Goal: Task Accomplishment & Management: Complete application form

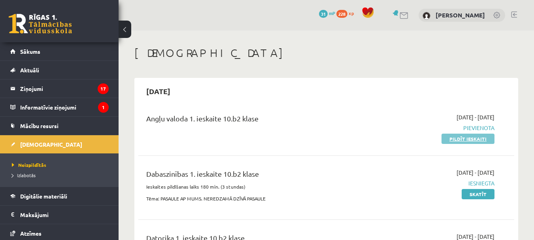
click at [476, 139] on link "Pildīt ieskaiti" at bounding box center [468, 139] width 53 height 10
click at [467, 140] on link "Pildīt ieskaiti" at bounding box center [468, 139] width 53 height 10
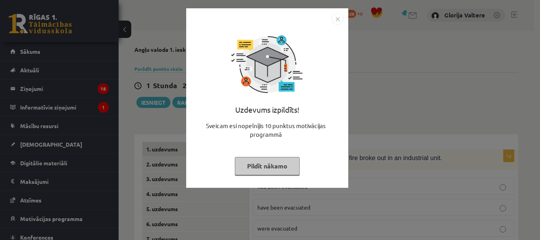
click at [279, 163] on button "Pildīt nākamo" at bounding box center [267, 166] width 65 height 18
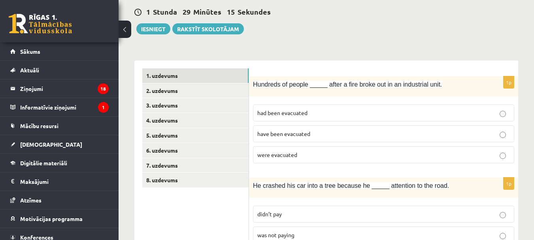
scroll to position [78, 0]
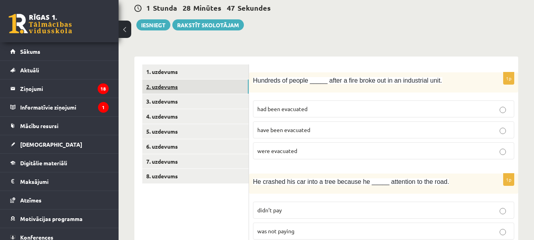
click at [232, 83] on link "2. uzdevums" at bounding box center [195, 86] width 106 height 15
click at [221, 89] on link "2. uzdevums" at bounding box center [195, 86] width 106 height 15
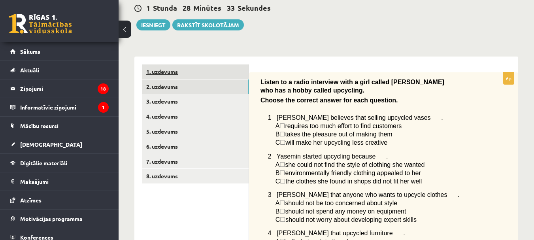
click at [211, 76] on link "1. uzdevums" at bounding box center [195, 71] width 106 height 15
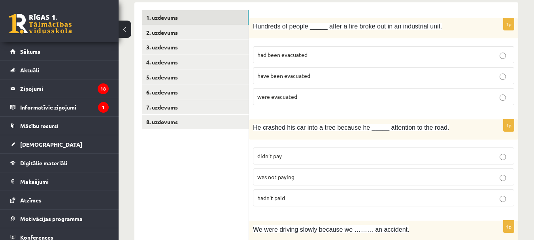
scroll to position [135, 0]
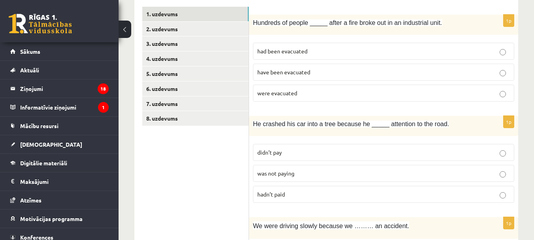
click at [324, 50] on p "had been evacuated" at bounding box center [383, 51] width 253 height 8
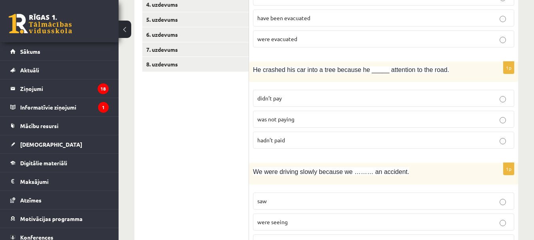
scroll to position [197, 0]
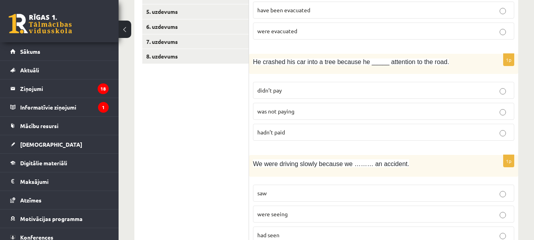
click at [314, 110] on p "was not paying" at bounding box center [383, 111] width 253 height 8
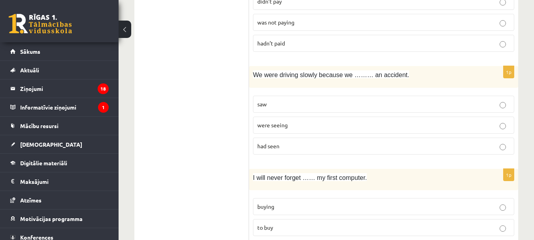
scroll to position [290, 0]
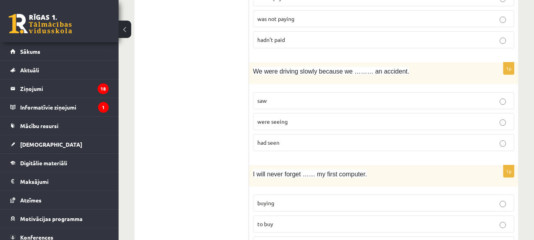
click at [374, 143] on p "had seen" at bounding box center [383, 142] width 253 height 8
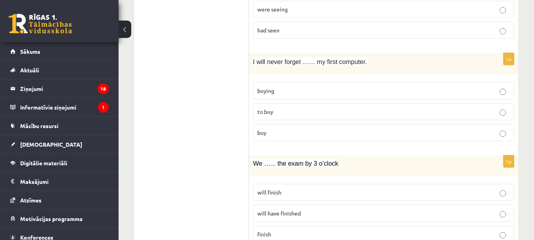
scroll to position [406, 0]
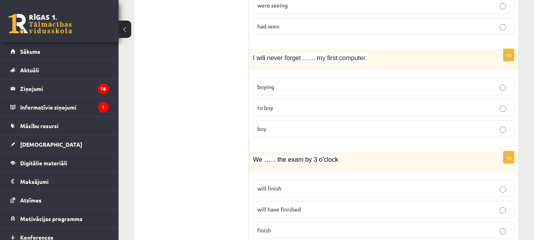
click at [344, 107] on p "to buy" at bounding box center [383, 108] width 253 height 8
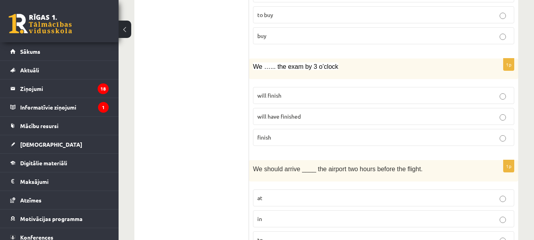
scroll to position [503, 0]
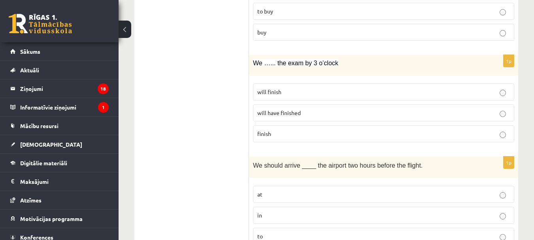
click at [387, 118] on label "will have finished" at bounding box center [383, 112] width 261 height 17
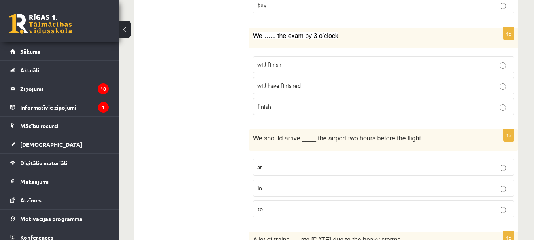
scroll to position [537, 0]
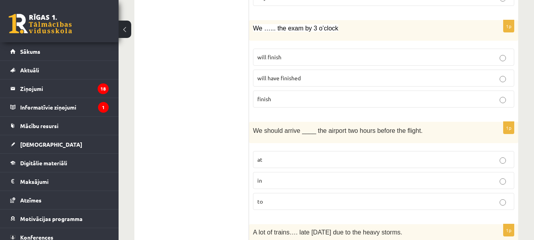
click at [398, 198] on p "to" at bounding box center [383, 201] width 253 height 8
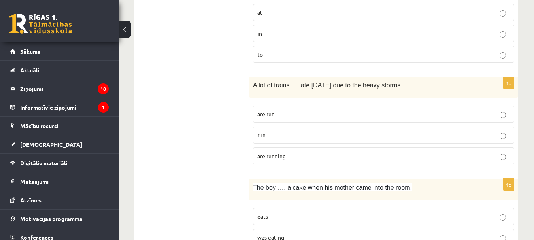
scroll to position [688, 0]
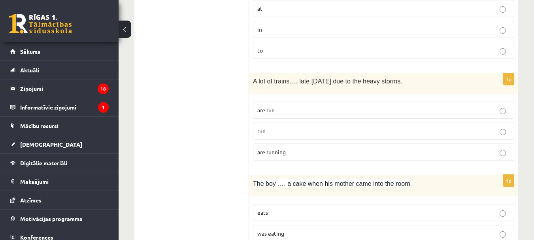
click at [340, 158] on label "are running" at bounding box center [383, 152] width 261 height 17
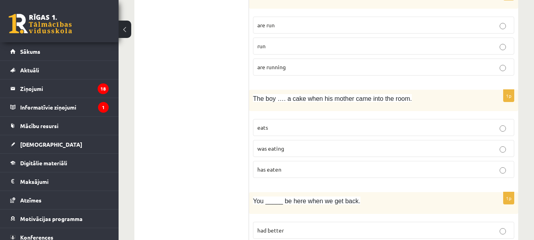
scroll to position [781, 0]
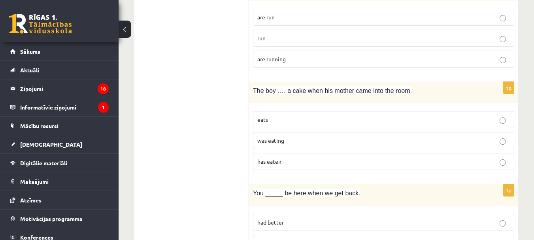
click at [392, 134] on label "was eating" at bounding box center [383, 140] width 261 height 17
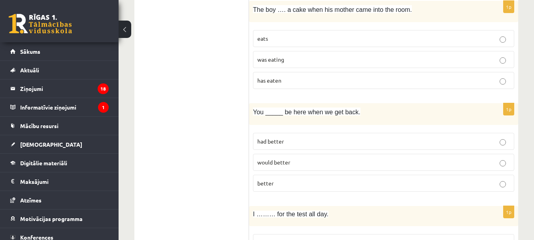
scroll to position [870, 0]
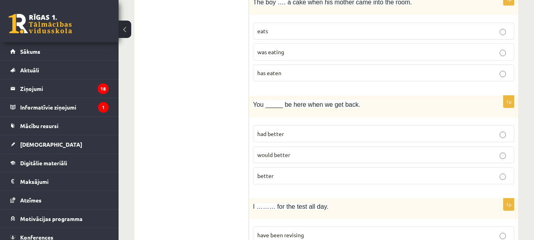
click at [293, 157] on p "would better" at bounding box center [383, 155] width 253 height 8
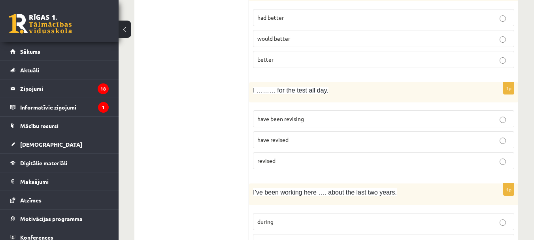
scroll to position [990, 0]
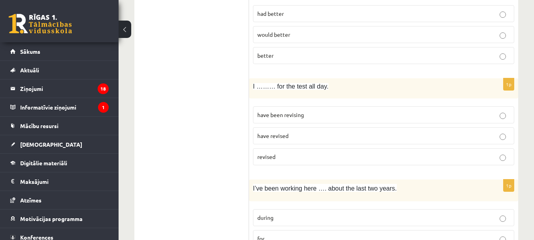
click at [398, 114] on p "have been revising" at bounding box center [383, 115] width 253 height 8
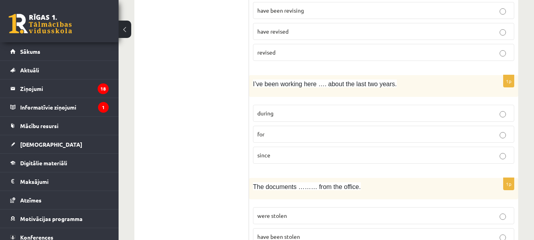
scroll to position [1099, 0]
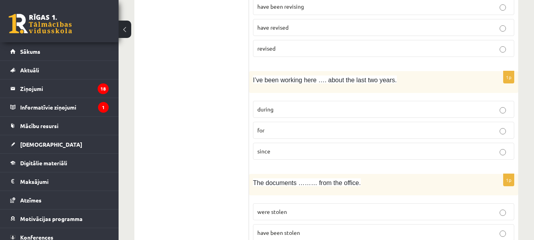
click at [328, 150] on p "since" at bounding box center [383, 151] width 253 height 8
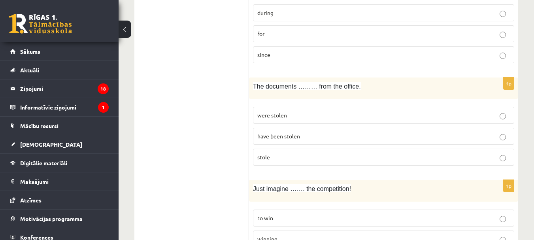
scroll to position [1199, 0]
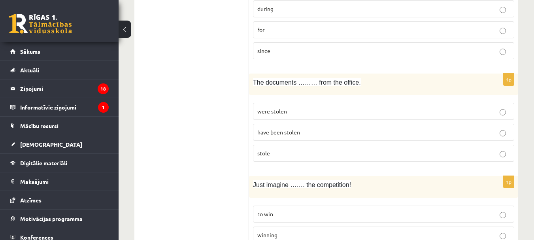
click at [321, 131] on p "have been stolen" at bounding box center [383, 132] width 253 height 8
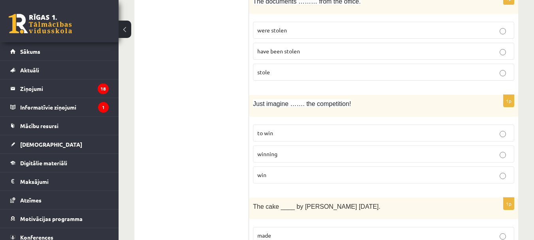
scroll to position [1284, 0]
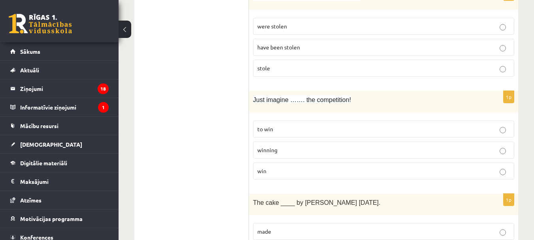
click at [332, 155] on label "winning" at bounding box center [383, 150] width 261 height 17
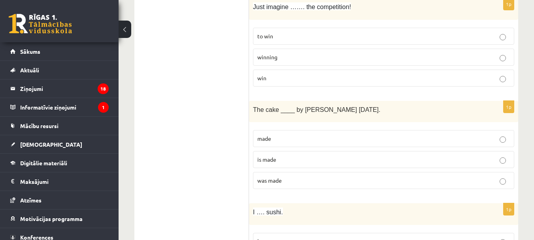
scroll to position [1380, 0]
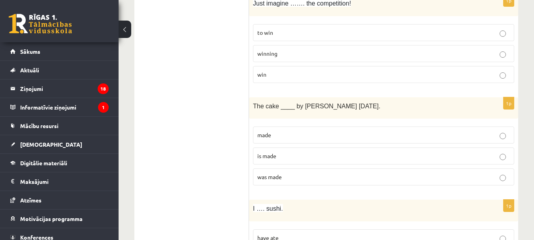
click at [348, 178] on p "was made" at bounding box center [383, 177] width 253 height 8
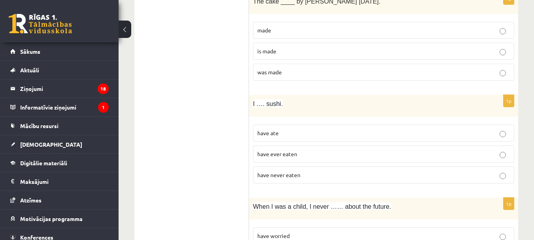
scroll to position [1489, 0]
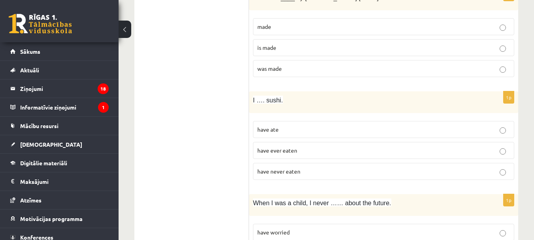
click at [323, 176] on label "have never eaten" at bounding box center [383, 171] width 261 height 17
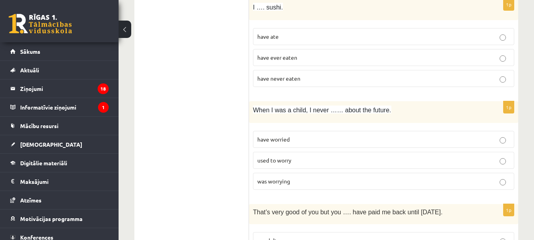
scroll to position [1586, 0]
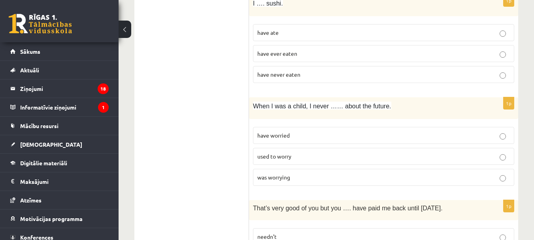
click at [321, 153] on p "used to worry" at bounding box center [383, 156] width 253 height 8
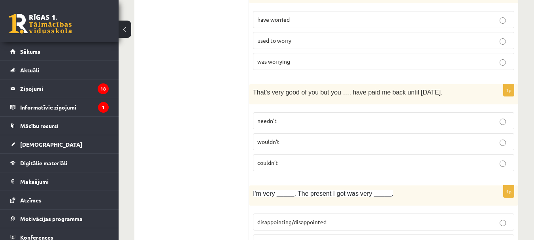
scroll to position [1705, 0]
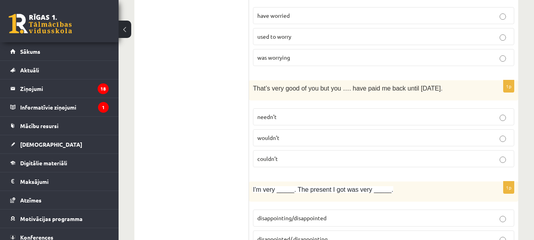
click at [298, 119] on p "needn’t" at bounding box center [383, 117] width 253 height 8
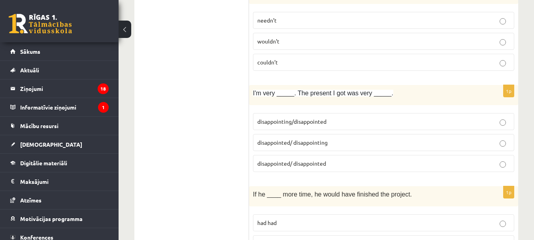
scroll to position [1810, 0]
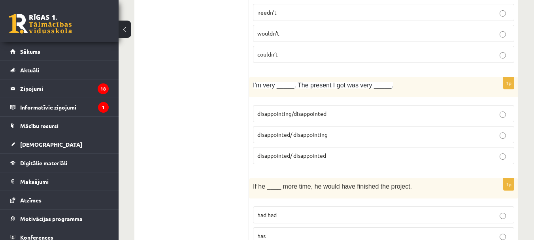
click at [334, 131] on p "disappointed/ disappointing" at bounding box center [383, 134] width 253 height 8
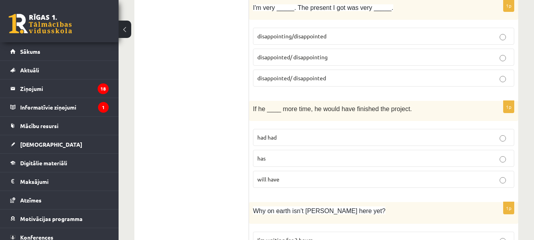
scroll to position [1922, 0]
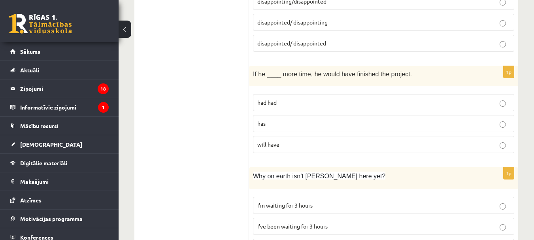
click at [369, 119] on label "has" at bounding box center [383, 123] width 261 height 17
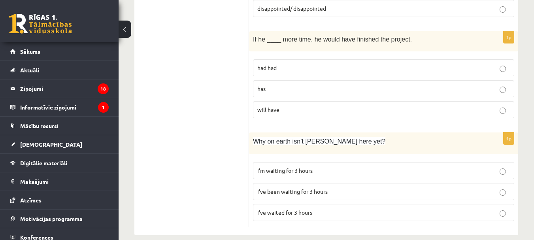
scroll to position [1968, 0]
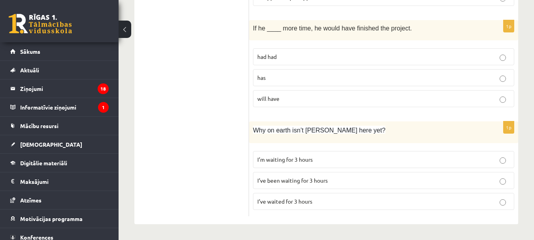
click at [363, 180] on p "I’ve been waiting for 3 hours" at bounding box center [383, 180] width 253 height 8
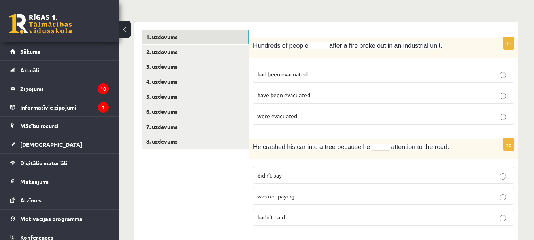
scroll to position [96, 0]
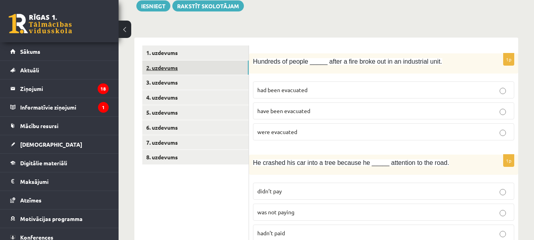
click at [222, 65] on link "2. uzdevums" at bounding box center [195, 68] width 106 height 15
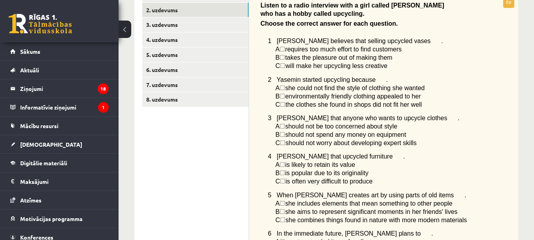
scroll to position [159, 0]
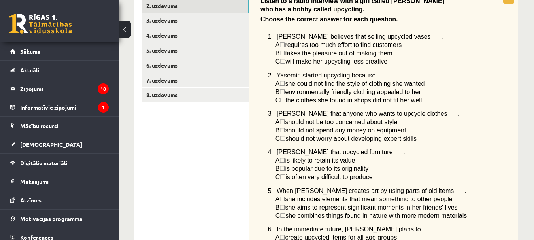
drag, startPoint x: 531, startPoint y: 139, endPoint x: 533, endPoint y: 148, distance: 9.3
click at [532, 148] on div "**********" at bounding box center [327, 176] width 416 height 609
click at [486, 115] on div "Listen to a radio interview with a girl called [PERSON_NAME] who has a hobby ca…" at bounding box center [383, 129] width 269 height 276
drag, startPoint x: 534, startPoint y: 117, endPoint x: 531, endPoint y: 107, distance: 10.3
click at [531, 107] on div "**********" at bounding box center [327, 176] width 416 height 609
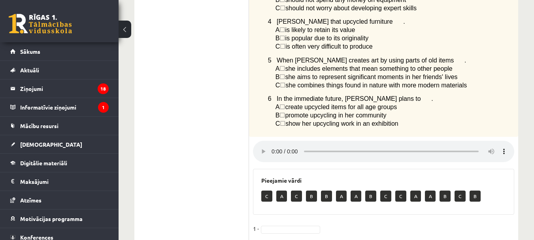
scroll to position [293, 0]
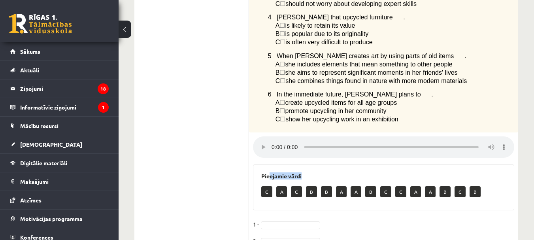
drag, startPoint x: 263, startPoint y: 193, endPoint x: 268, endPoint y: 181, distance: 12.9
click at [268, 181] on div "Pieejamie vārdi C A C B B A A B C C A A B C B" at bounding box center [383, 187] width 261 height 46
click at [280, 210] on div "Pieejamie vārdi C A C B B A A B C C A A B C B" at bounding box center [383, 187] width 261 height 46
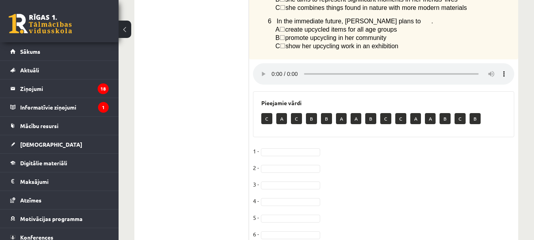
scroll to position [403, 0]
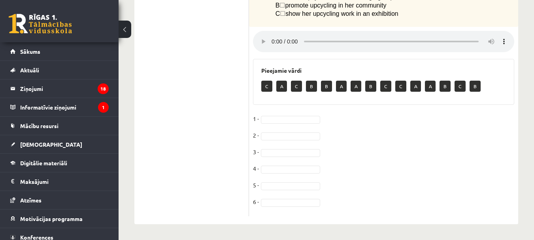
click at [297, 87] on p "C" at bounding box center [296, 86] width 11 height 11
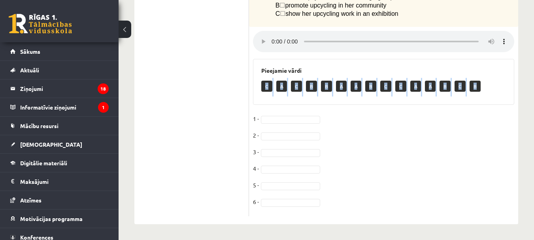
click at [297, 87] on p "C" at bounding box center [296, 86] width 11 height 11
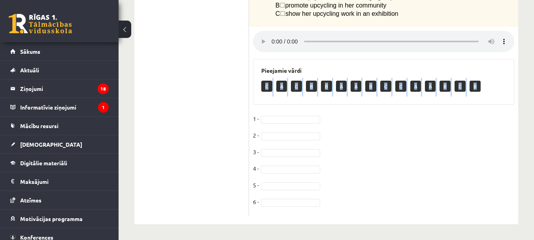
click at [297, 87] on p "C" at bounding box center [296, 86] width 11 height 11
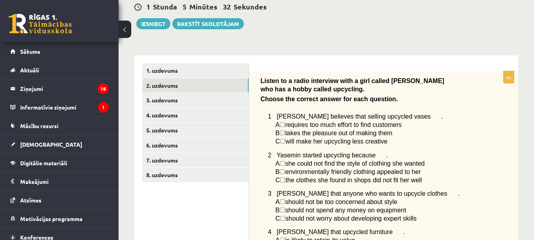
scroll to position [78, 0]
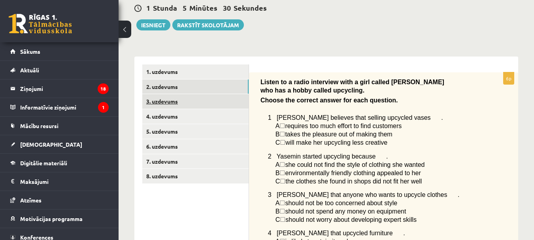
click at [209, 104] on link "3. uzdevums" at bounding box center [195, 101] width 106 height 15
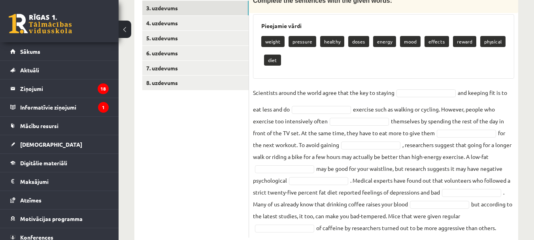
scroll to position [180, 0]
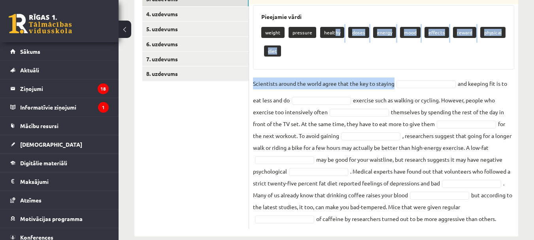
drag, startPoint x: 333, startPoint y: 31, endPoint x: 405, endPoint y: 81, distance: 87.8
click at [405, 82] on div "10p Healthy lifestyle. Complete the sentences with the given words: Pieejamie v…" at bounding box center [383, 99] width 269 height 259
click at [365, 48] on div "weight pressure healthy doses energy mood effects reward physical diet" at bounding box center [383, 42] width 245 height 37
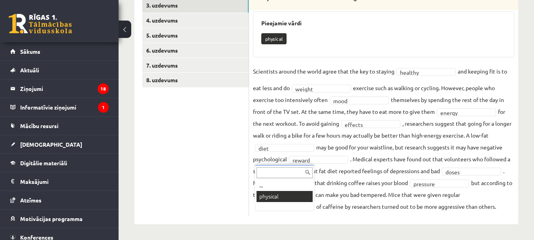
scroll to position [155, 0]
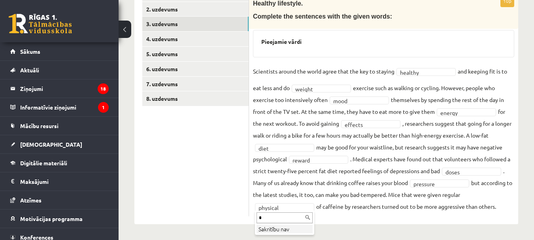
type input "**"
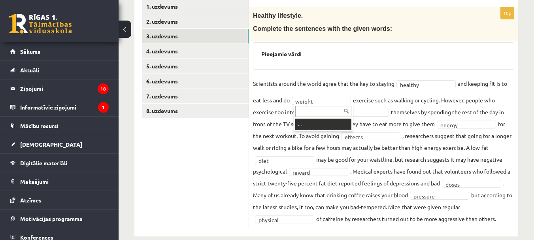
scroll to position [134, 0]
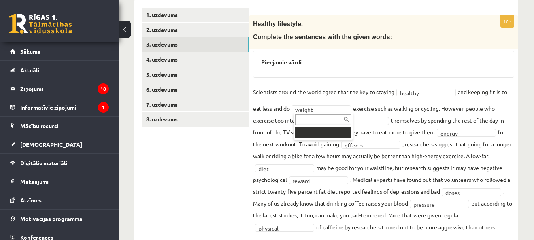
drag, startPoint x: 335, startPoint y: 107, endPoint x: 339, endPoint y: 71, distance: 36.6
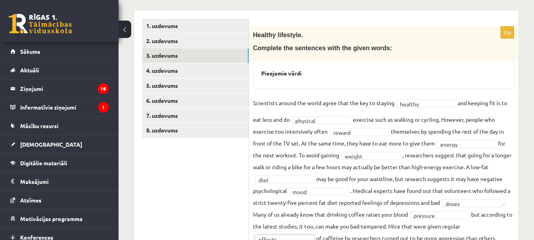
scroll to position [122, 0]
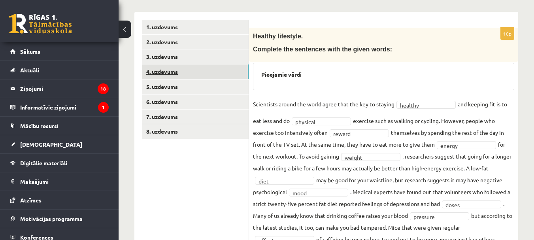
click at [215, 74] on link "4. uzdevums" at bounding box center [195, 71] width 106 height 15
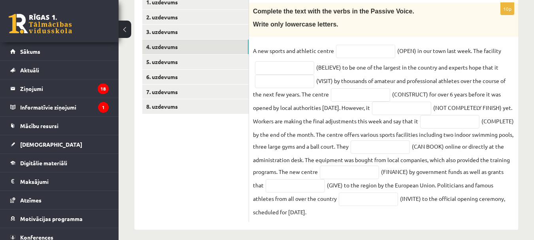
scroll to position [142, 0]
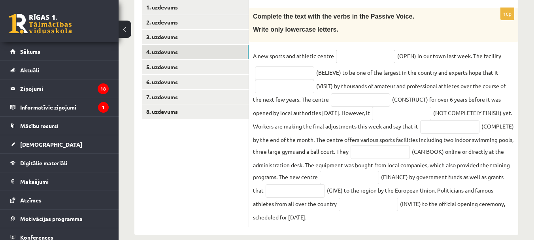
click at [374, 54] on input "text" at bounding box center [365, 56] width 59 height 13
click at [355, 57] on input "**********" at bounding box center [365, 56] width 59 height 13
type input "**********"
click at [304, 74] on input "text" at bounding box center [284, 72] width 59 height 13
type input "**********"
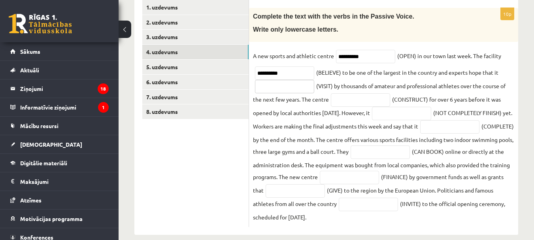
click at [286, 87] on input "text" at bounding box center [284, 86] width 59 height 13
type input "**********"
click at [357, 103] on input "text" at bounding box center [360, 99] width 59 height 13
type input "**********"
click at [406, 119] on input "text" at bounding box center [401, 113] width 59 height 13
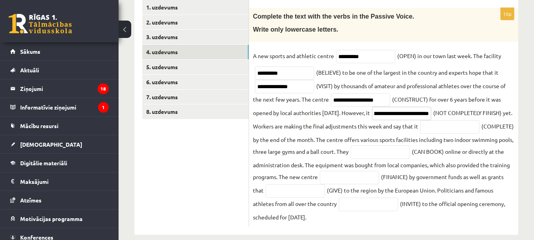
scroll to position [0, 28]
type input "**********"
click at [420, 134] on input "text" at bounding box center [449, 126] width 59 height 13
type input "**********"
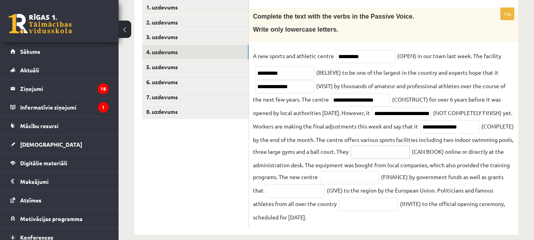
click at [351, 159] on input "text" at bounding box center [380, 152] width 59 height 13
type input "**********"
click at [320, 184] on input "text" at bounding box center [349, 177] width 59 height 13
type input "**********"
click at [293, 198] on input "text" at bounding box center [295, 190] width 59 height 13
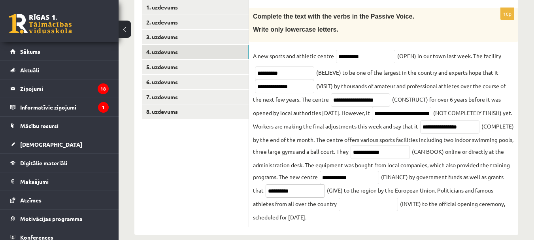
type input "**********"
click at [371, 211] on input "text" at bounding box center [368, 204] width 59 height 13
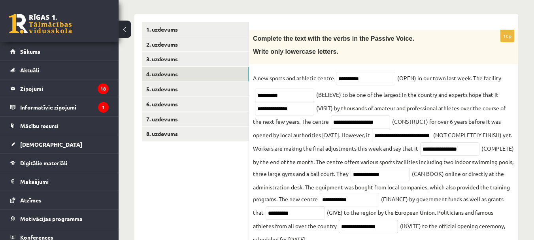
scroll to position [115, 0]
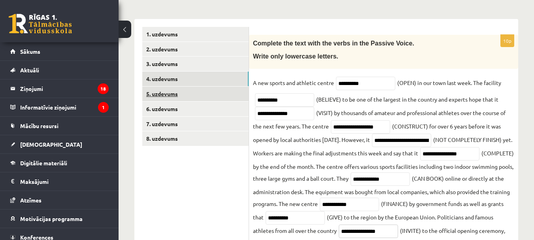
type input "**********"
click at [189, 91] on link "5. uzdevums" at bounding box center [195, 94] width 106 height 15
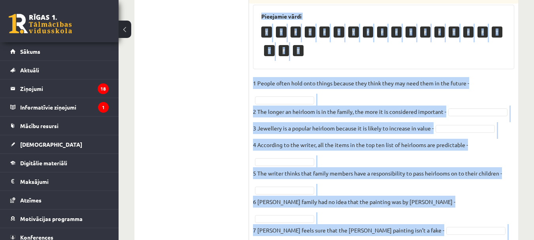
scroll to position [674, 0]
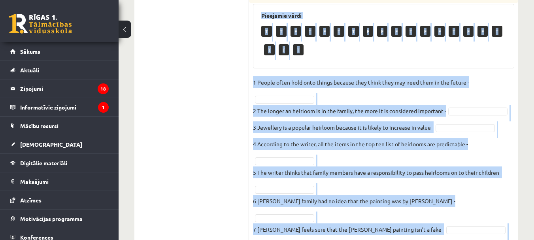
drag, startPoint x: 263, startPoint y: 84, endPoint x: 315, endPoint y: 227, distance: 152.1
copy div "Lore ips dolo. Sit ame consectet adip (E) se doeiu (T)? Inc utl’e dolo ma aliq …"
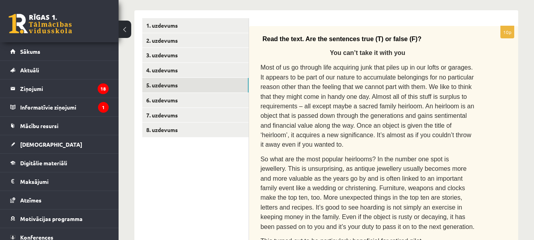
scroll to position [115, 0]
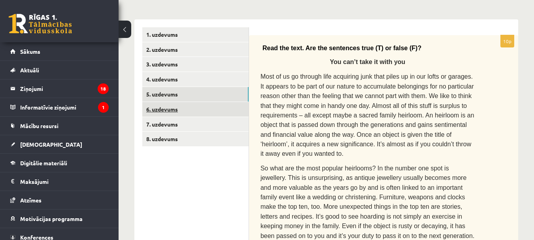
click at [184, 114] on link "6. uzdevums" at bounding box center [195, 109] width 106 height 15
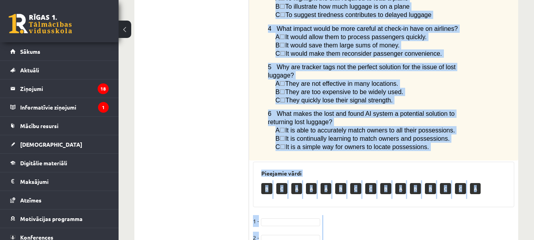
scroll to position [729, 0]
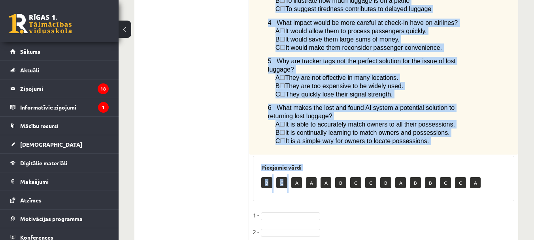
drag, startPoint x: 261, startPoint y: 42, endPoint x: 291, endPoint y: 124, distance: 87.6
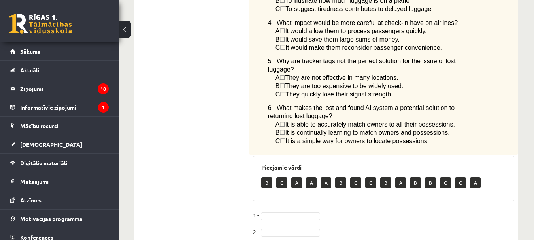
drag, startPoint x: 289, startPoint y: 125, endPoint x: 295, endPoint y: 126, distance: 5.2
click at [295, 174] on div "B C A A A B C C B A B B C C A" at bounding box center [383, 183] width 245 height 19
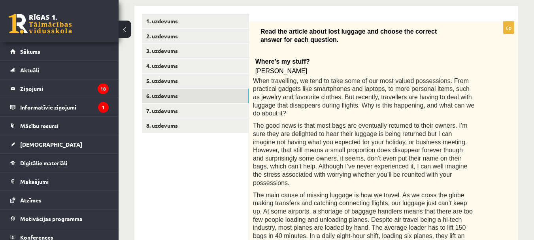
scroll to position [125, 0]
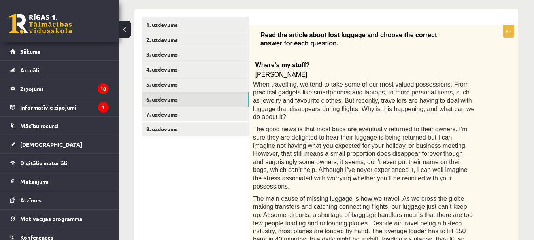
click at [261, 36] on span "Read the article about lost luggage and choose the correct answer for each ques…" at bounding box center [349, 39] width 176 height 15
drag, startPoint x: 261, startPoint y: 36, endPoint x: 276, endPoint y: 38, distance: 15.7
click at [276, 38] on span "Read the article about lost luggage and choose the correct answer for each ques…" at bounding box center [349, 39] width 176 height 15
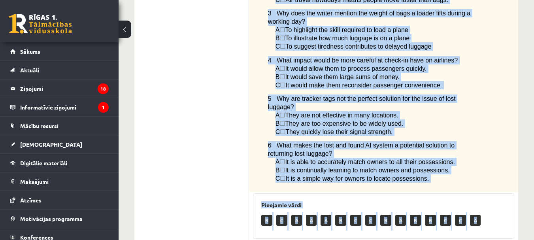
scroll to position [771, 0]
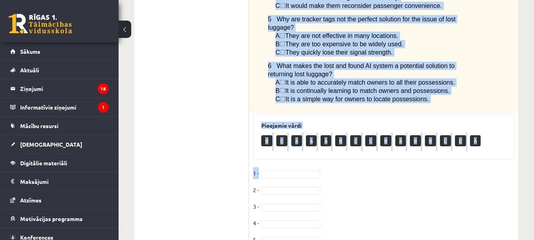
drag, startPoint x: 261, startPoint y: 33, endPoint x: 379, endPoint y: 107, distance: 139.2
copy div "Lore ips dolorsi ametc adip elitsed doe tempor inc utlabor etdolo mag aliq enim…"
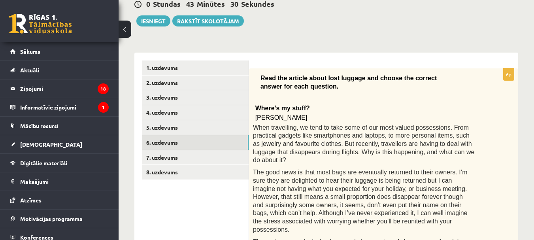
scroll to position [76, 0]
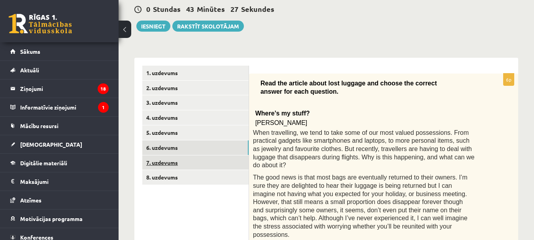
click at [192, 156] on link "7. uzdevums" at bounding box center [195, 162] width 106 height 15
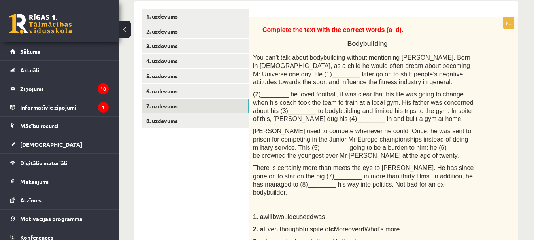
scroll to position [129, 0]
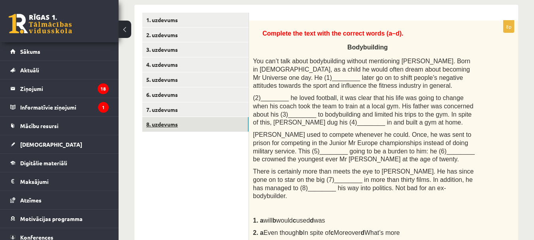
click at [210, 129] on link "8. uzdevums" at bounding box center [195, 124] width 106 height 15
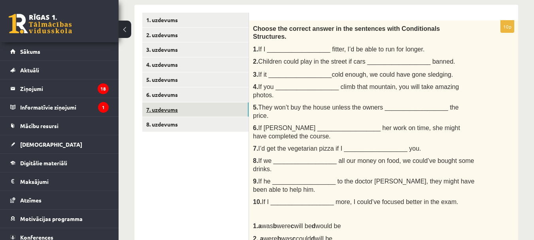
click at [210, 104] on link "7. uzdevums" at bounding box center [195, 109] width 106 height 15
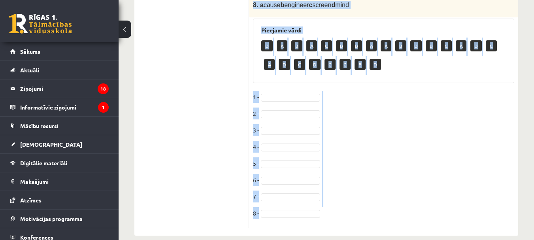
scroll to position [434, 0]
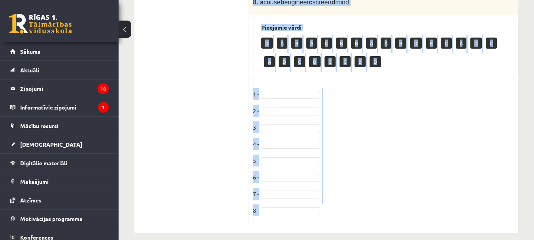
drag, startPoint x: 263, startPoint y: 33, endPoint x: 366, endPoint y: 212, distance: 206.2
copy div "Loremips dol sita cons adi elitsed doeiu (t–i). Utlaboreetdo Mag ali’e admi ven…"
click at [433, 129] on fieldset "1 - 2 - 3 - 4 - 5 - 6 - 7 - 8 -" at bounding box center [383, 154] width 261 height 133
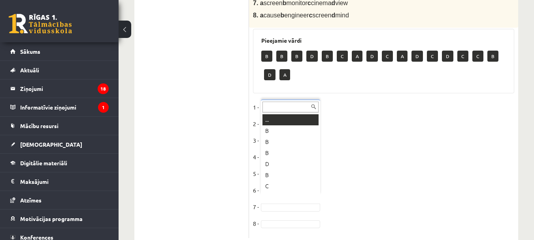
scroll to position [9, 0]
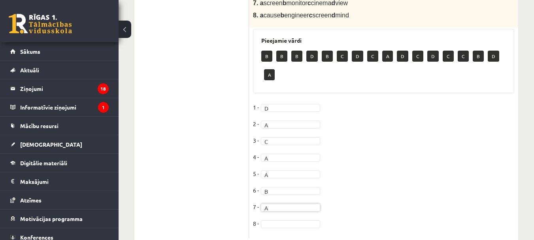
click at [275, 211] on fieldset "1 - D * 2 - A * 3 - C * 4 - A * 5 - A * 6 - B * 7 - A * 8 -" at bounding box center [383, 167] width 261 height 133
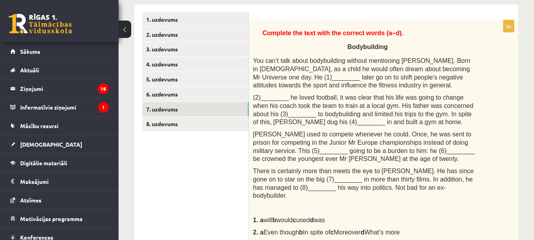
scroll to position [119, 0]
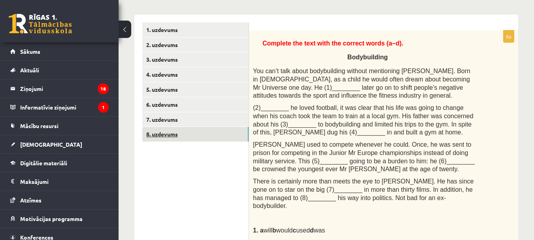
click at [199, 131] on link "8. uzdevums" at bounding box center [195, 134] width 106 height 15
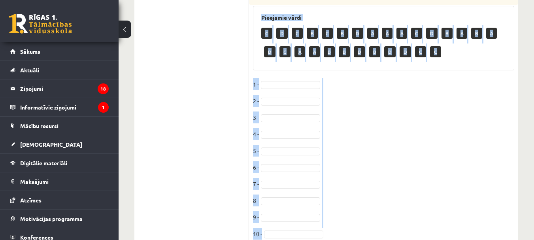
scroll to position [482, 0]
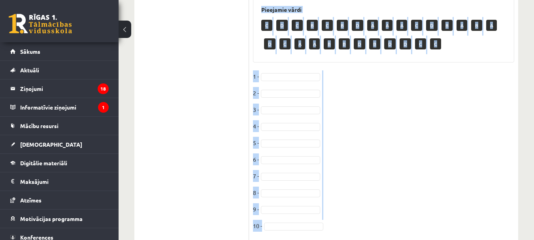
drag, startPoint x: 254, startPoint y: 38, endPoint x: 329, endPoint y: 235, distance: 211.7
copy div "Loremi dol sitamet consec ad eli seddoeius temp Incididuntut Laboreetdo. 0. Ma …"
click at [511, 155] on fieldset "1 - 2 - 3 - 4 - 5 - [DATE] - [DATE] -" at bounding box center [383, 153] width 261 height 166
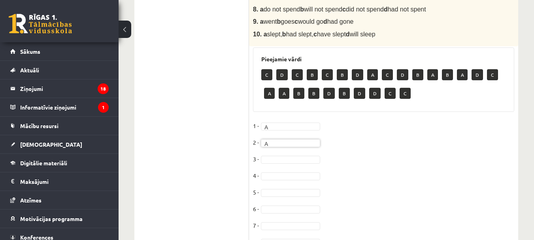
scroll to position [444, 0]
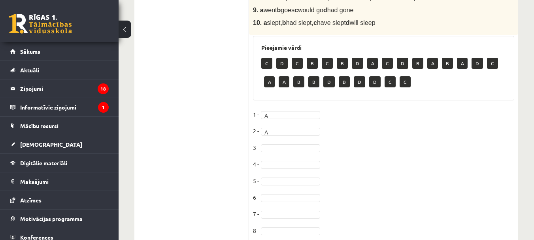
click at [280, 136] on fieldset "1 - A * 2 - A * 3 - C * 4 - 5 - [DATE] - [DATE] -" at bounding box center [383, 191] width 261 height 166
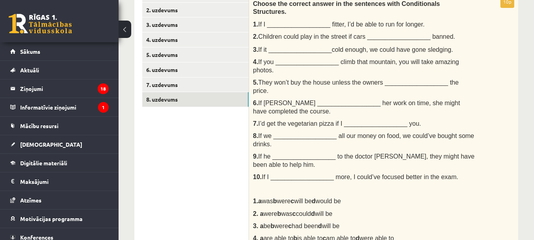
scroll to position [83, 0]
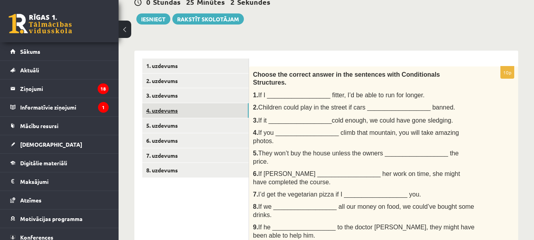
click at [180, 113] on link "4. uzdevums" at bounding box center [195, 110] width 106 height 15
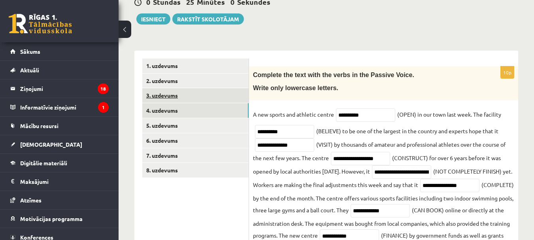
click at [200, 99] on link "3. uzdevums" at bounding box center [195, 95] width 106 height 15
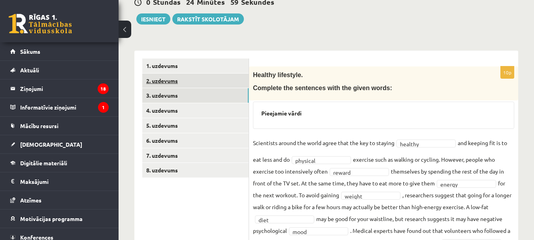
click at [199, 84] on link "2. uzdevums" at bounding box center [195, 81] width 106 height 15
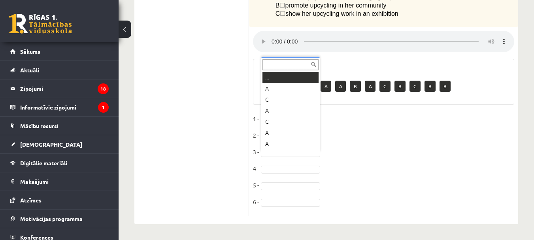
scroll to position [9, 0]
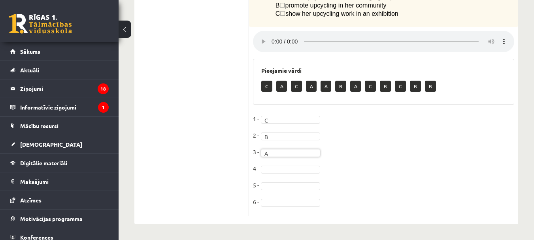
click at [274, 181] on fieldset "1 - C * 2 - B * 3 - A * 4 - 5 - 6 -" at bounding box center [383, 163] width 261 height 100
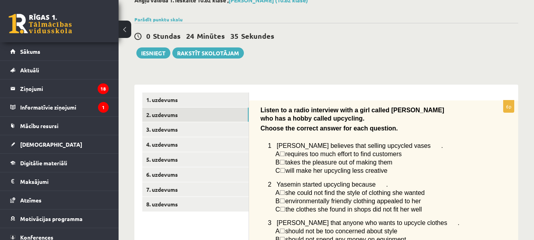
scroll to position [40, 0]
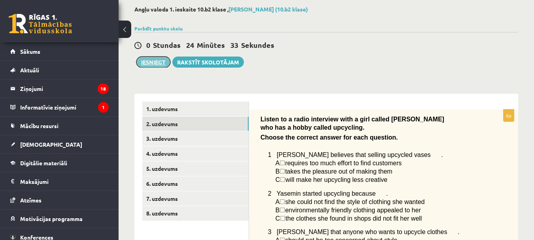
click at [160, 61] on button "Iesniegt" at bounding box center [153, 62] width 34 height 11
